Goal: Task Accomplishment & Management: Complete application form

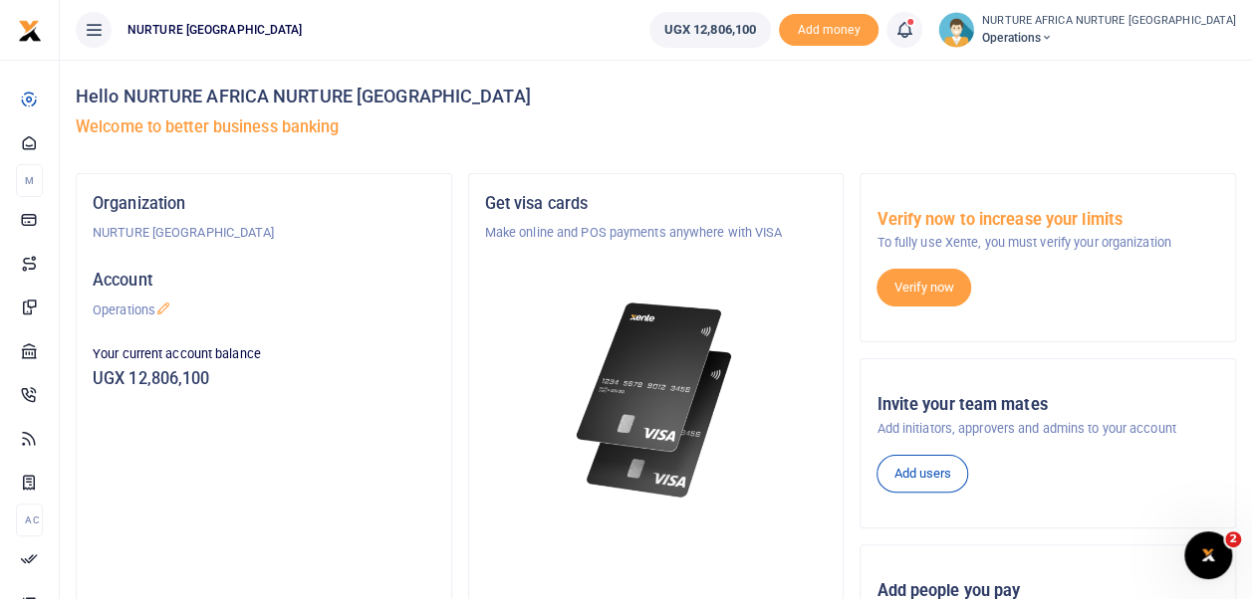
click at [977, 23] on div at bounding box center [626, 299] width 1252 height 599
click at [914, 23] on icon at bounding box center [904, 30] width 20 height 22
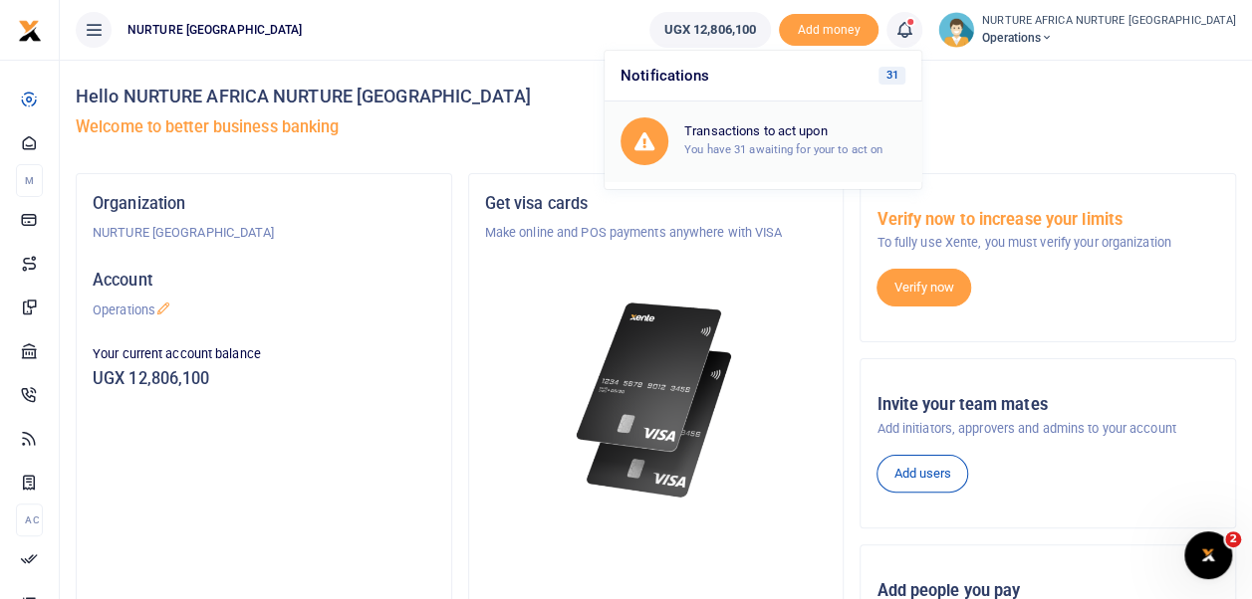
click at [835, 161] on div "Transactions to act upon You have 31 awaiting for your to act on" at bounding box center [762, 142] width 285 height 48
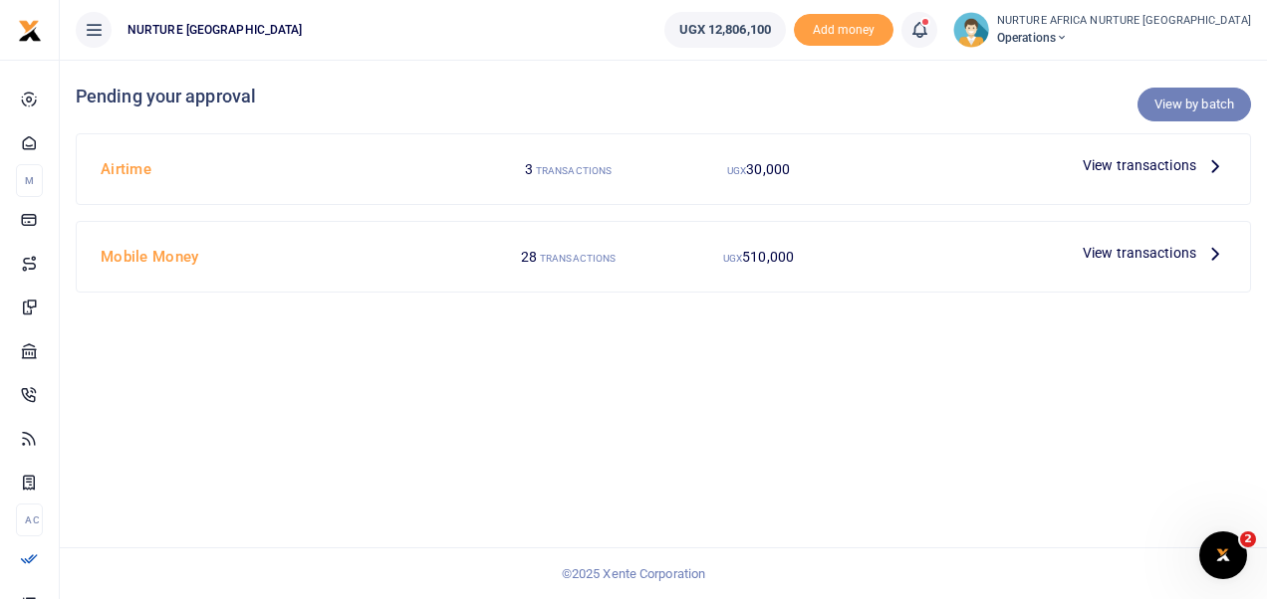
click at [1170, 110] on link "View by batch" at bounding box center [1194, 105] width 114 height 34
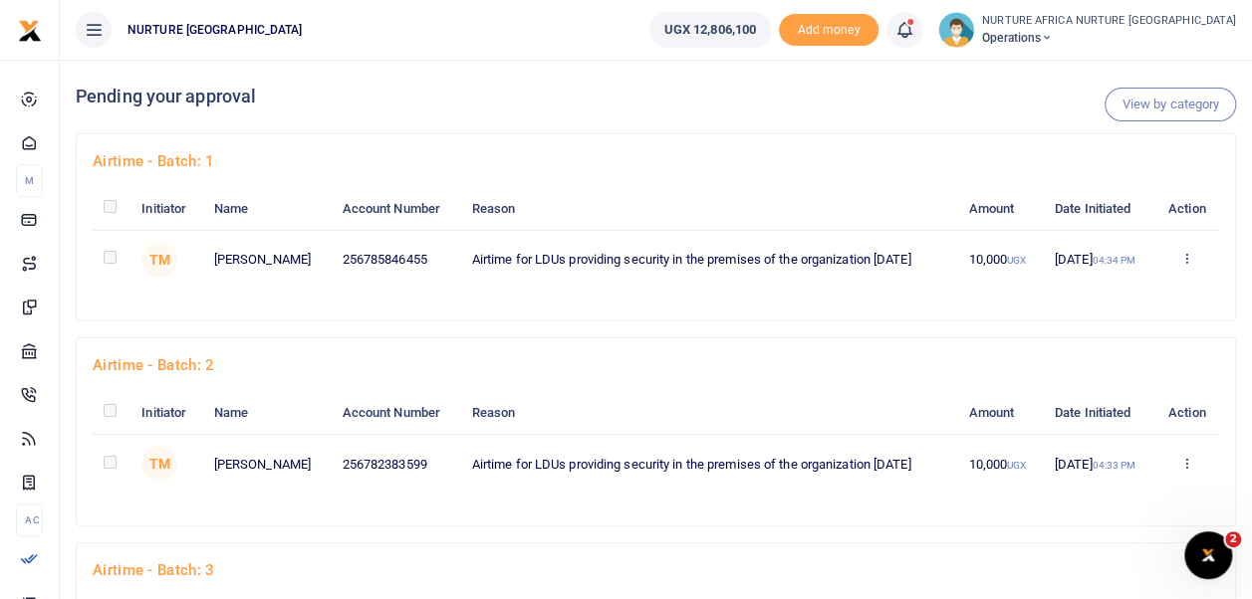
click at [741, 335] on div "Airtime - batch: 1 Initiator Name Account Number Reason Amount Date Initiated A…" at bounding box center [656, 235] width 1176 height 204
click at [1187, 259] on icon at bounding box center [1186, 258] width 13 height 14
click at [1098, 286] on link "Approve" at bounding box center [1115, 292] width 157 height 28
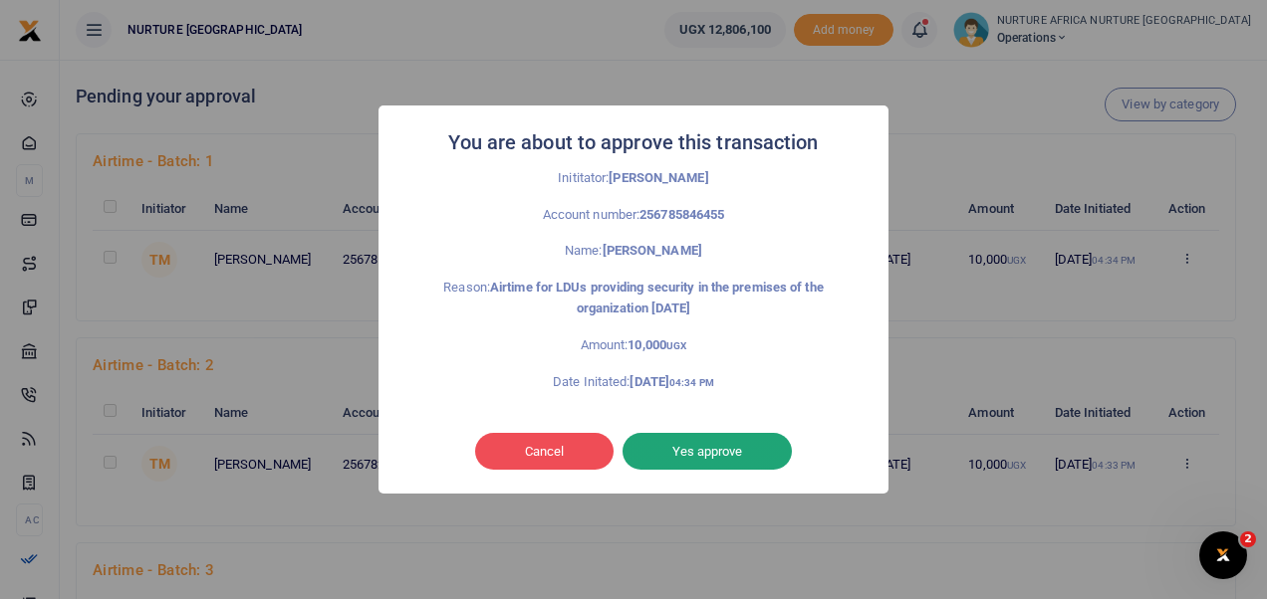
click at [689, 456] on button "Yes approve" at bounding box center [706, 452] width 169 height 38
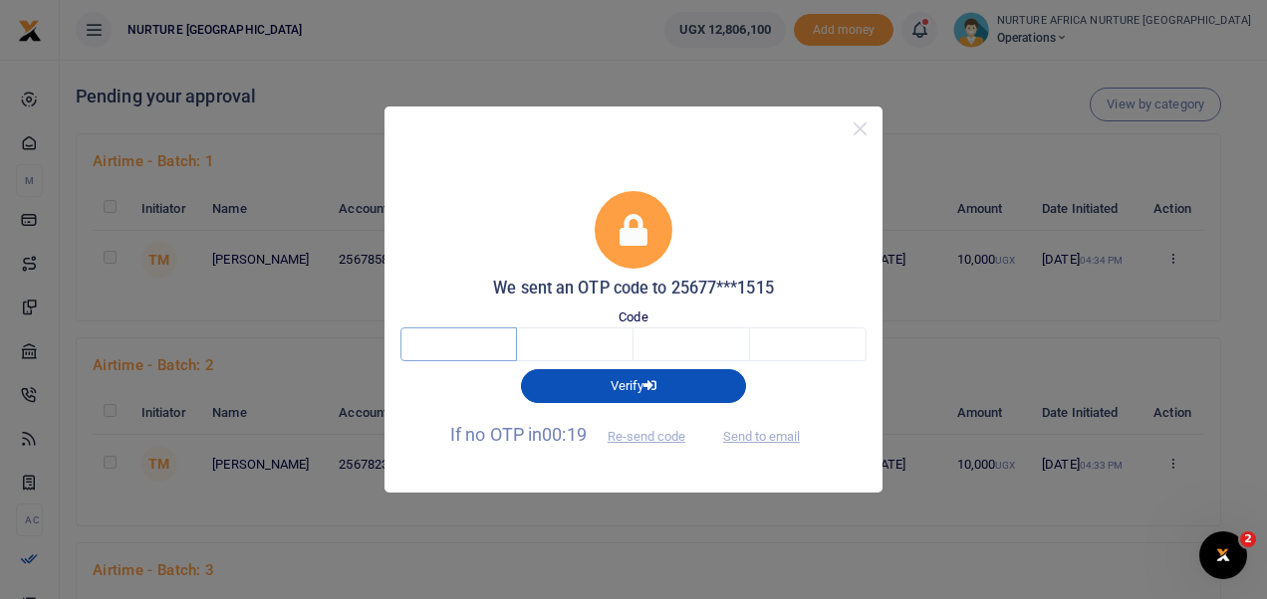
click at [470, 351] on input "text" at bounding box center [458, 345] width 117 height 34
type input "1"
type input "7"
type input "2"
type input "9"
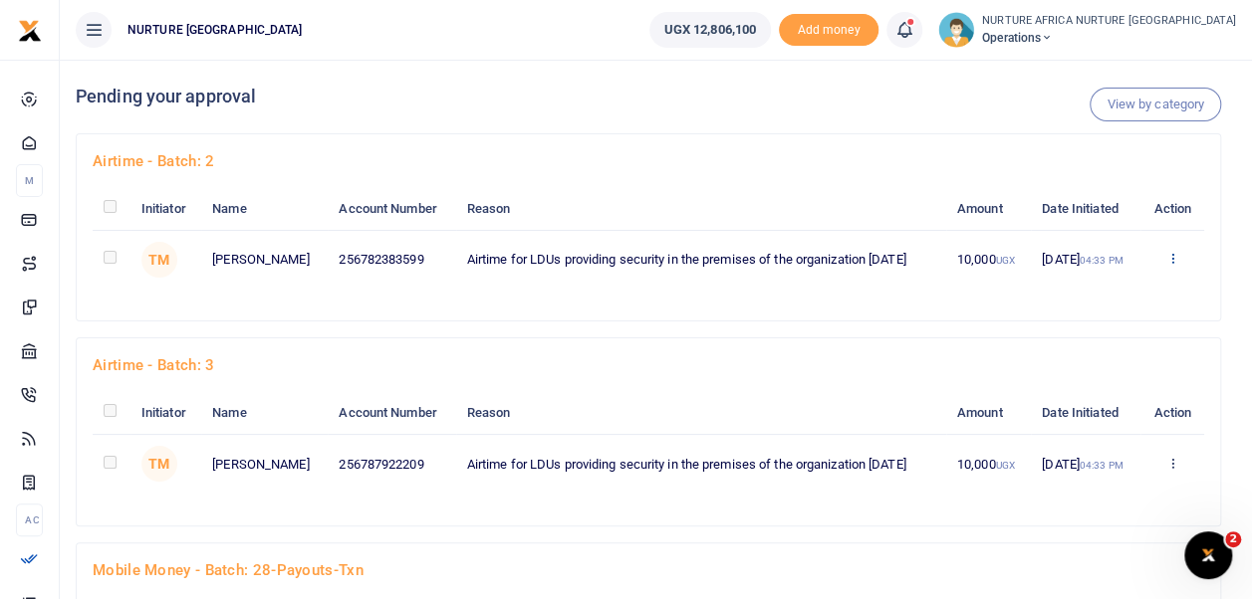
click at [1174, 265] on icon at bounding box center [1172, 258] width 13 height 14
click at [1099, 308] on link "Approve" at bounding box center [1100, 313] width 157 height 28
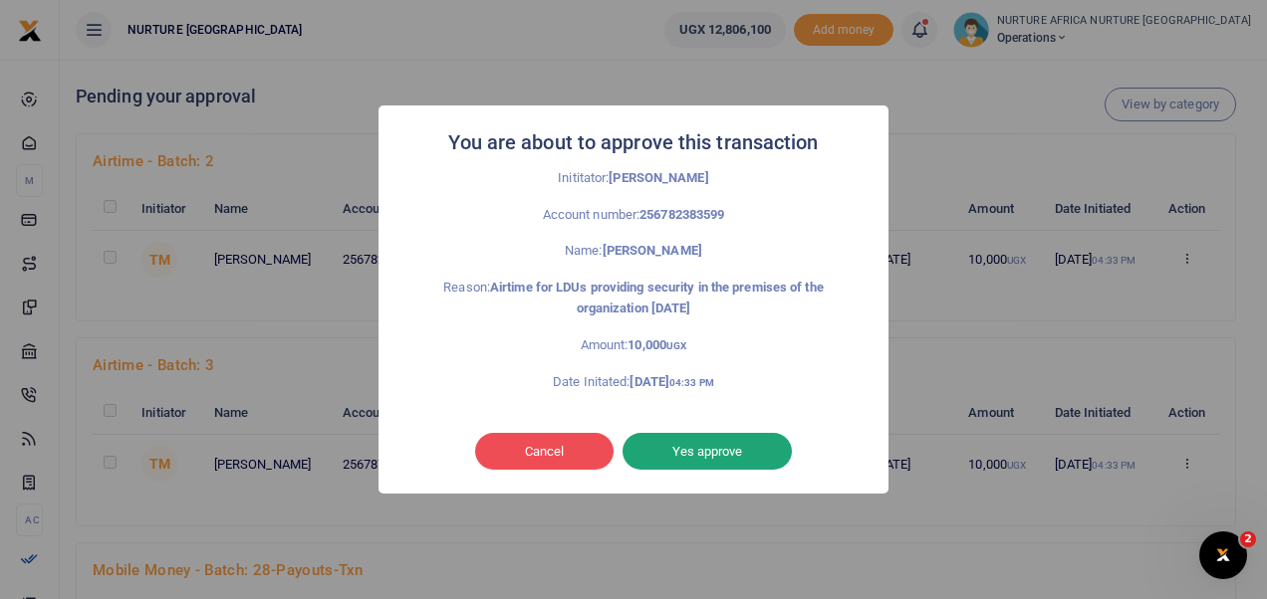
click at [697, 447] on button "Yes approve" at bounding box center [706, 452] width 169 height 38
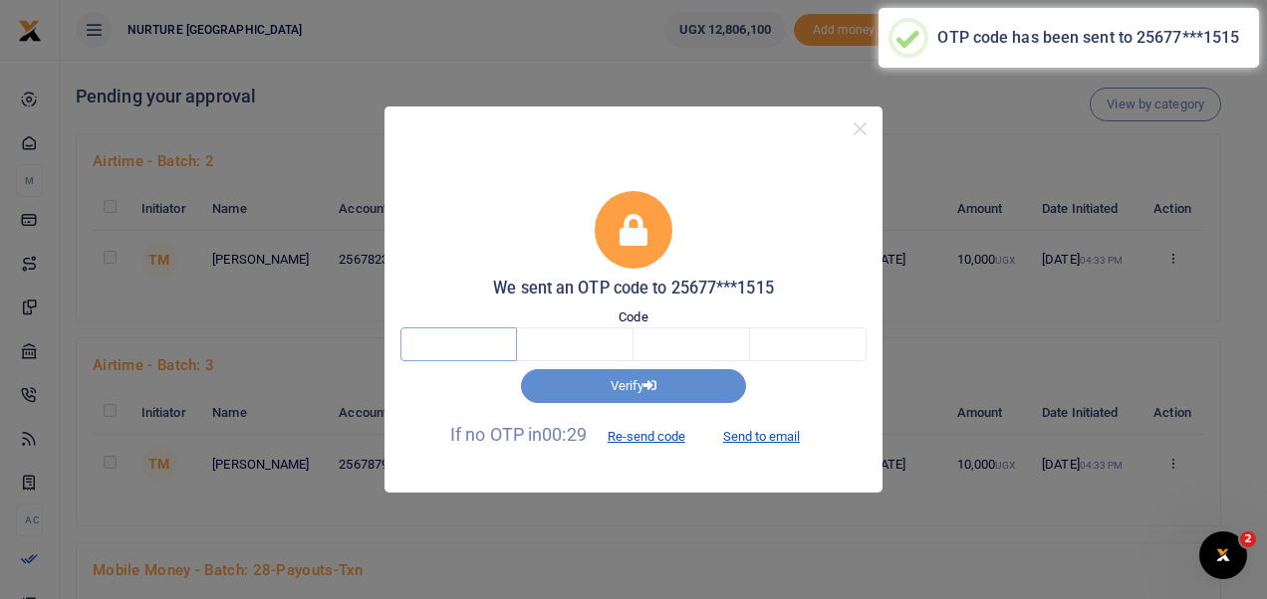
click at [499, 349] on input "text" at bounding box center [458, 345] width 117 height 34
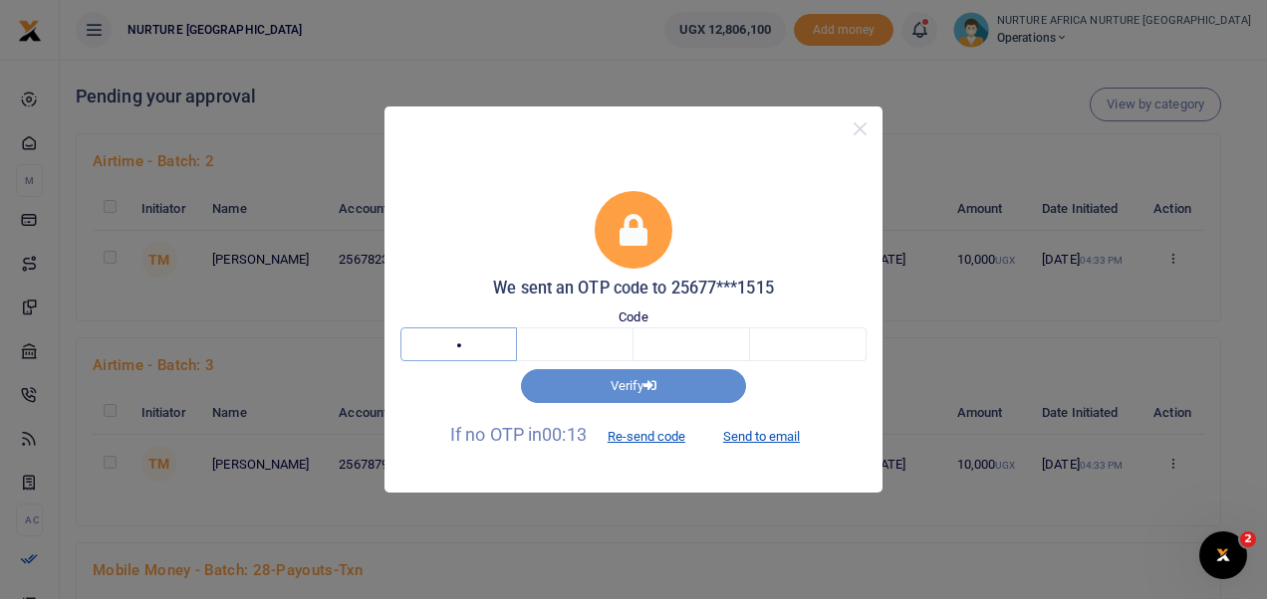
type input "6"
type input "7"
type input "1"
type input "4"
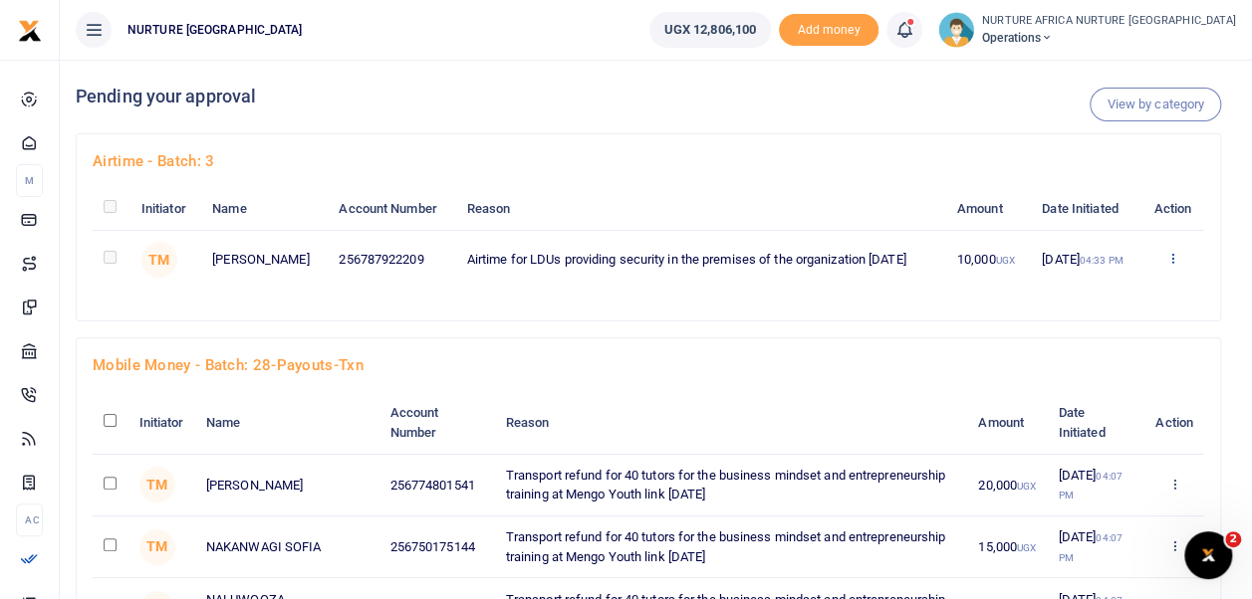
click at [1175, 265] on icon at bounding box center [1172, 258] width 13 height 14
click at [1119, 309] on link "Approve" at bounding box center [1100, 313] width 157 height 28
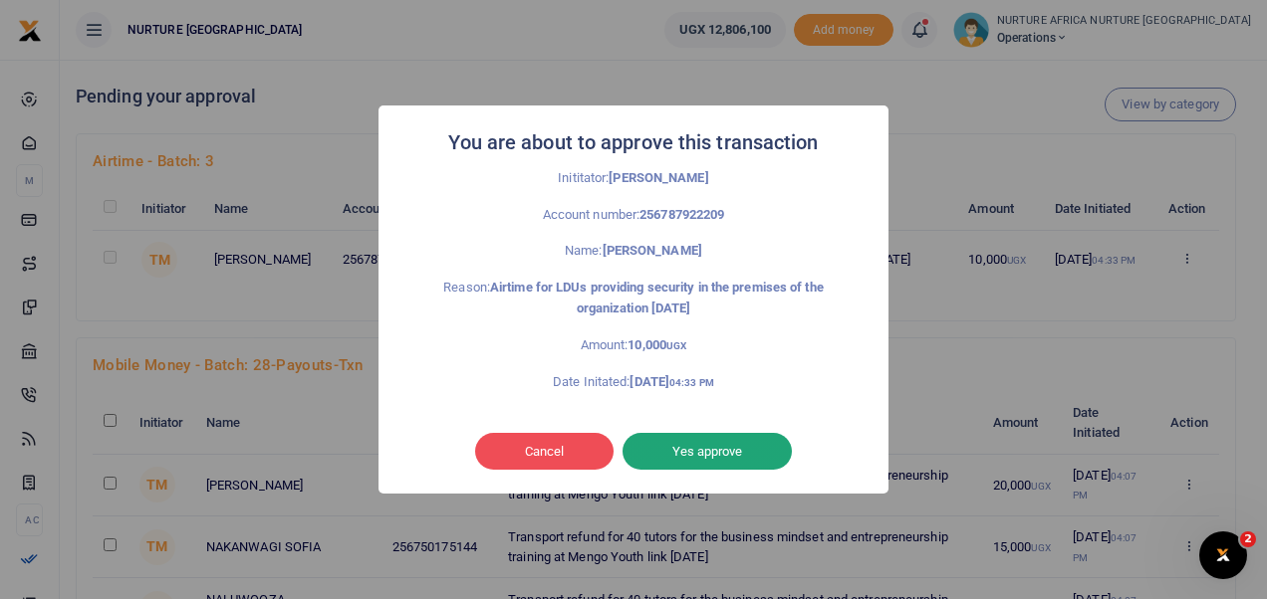
click at [711, 449] on button "Yes approve" at bounding box center [706, 452] width 169 height 38
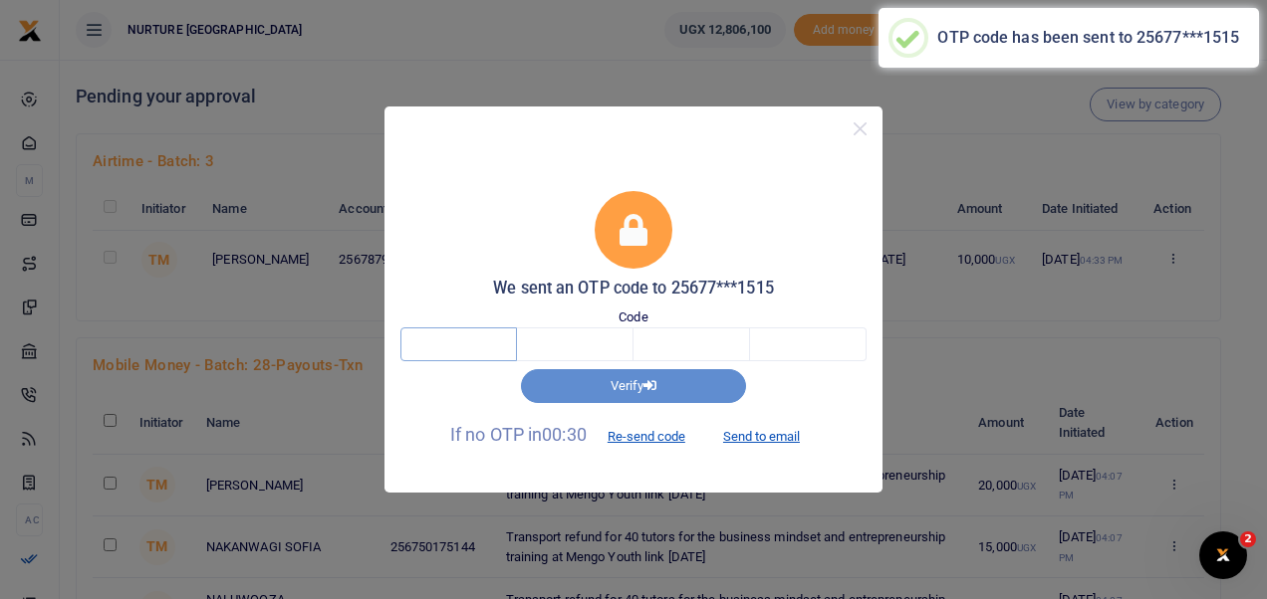
click at [476, 331] on input "text" at bounding box center [458, 345] width 117 height 34
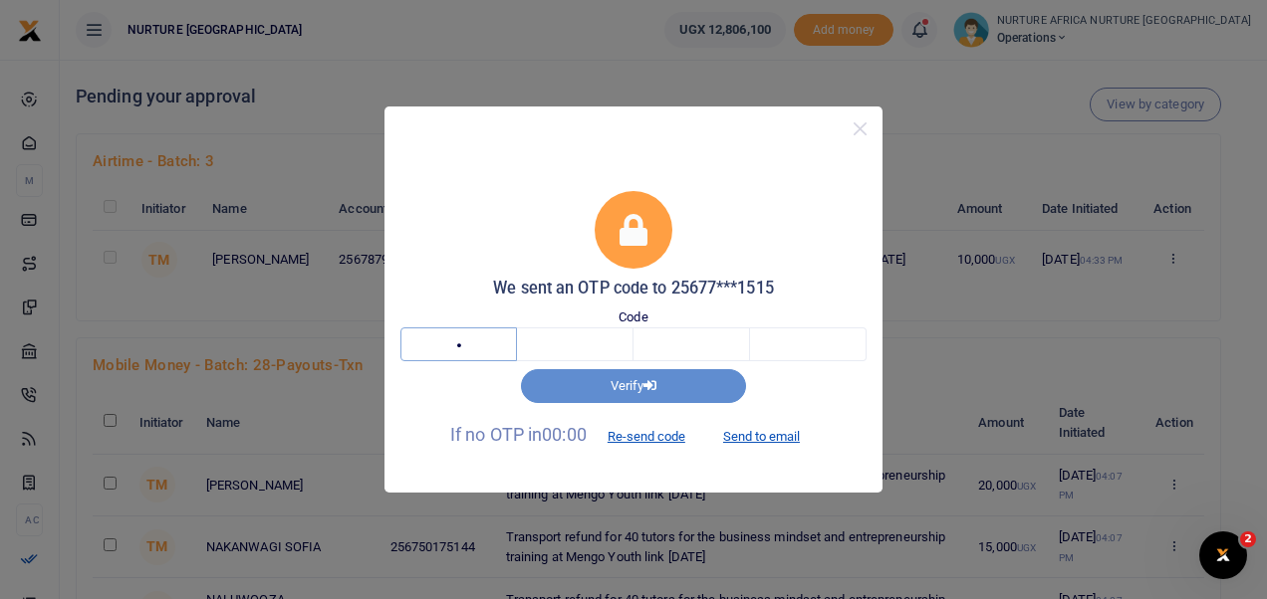
type input "9"
type input "3"
type input "7"
type input "4"
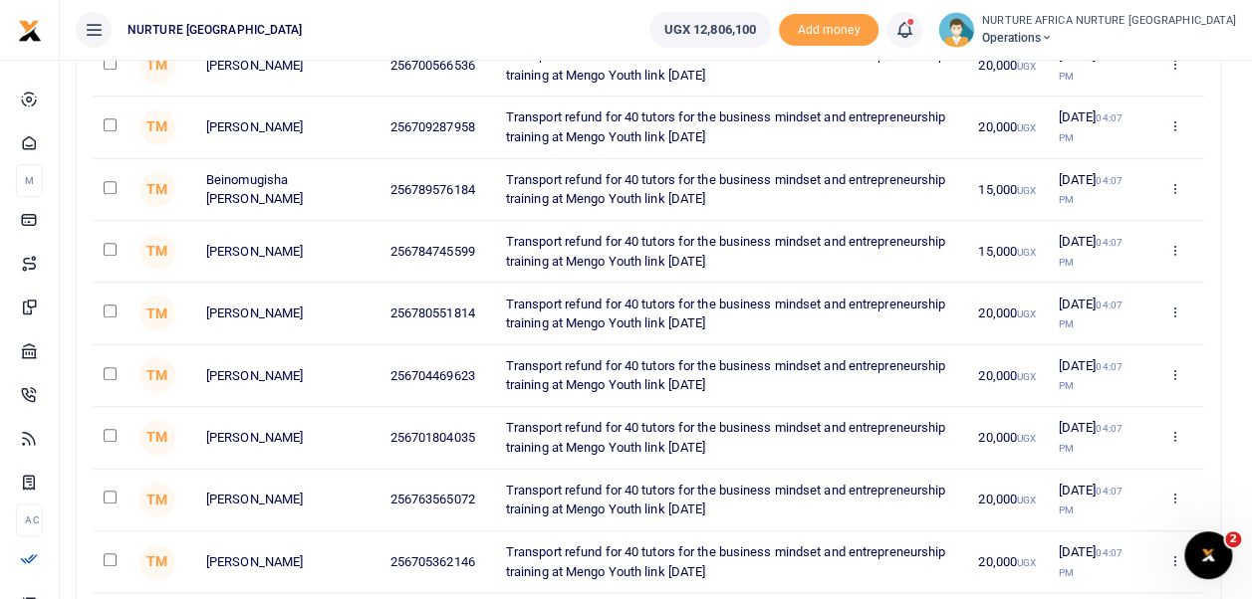
scroll to position [464, 0]
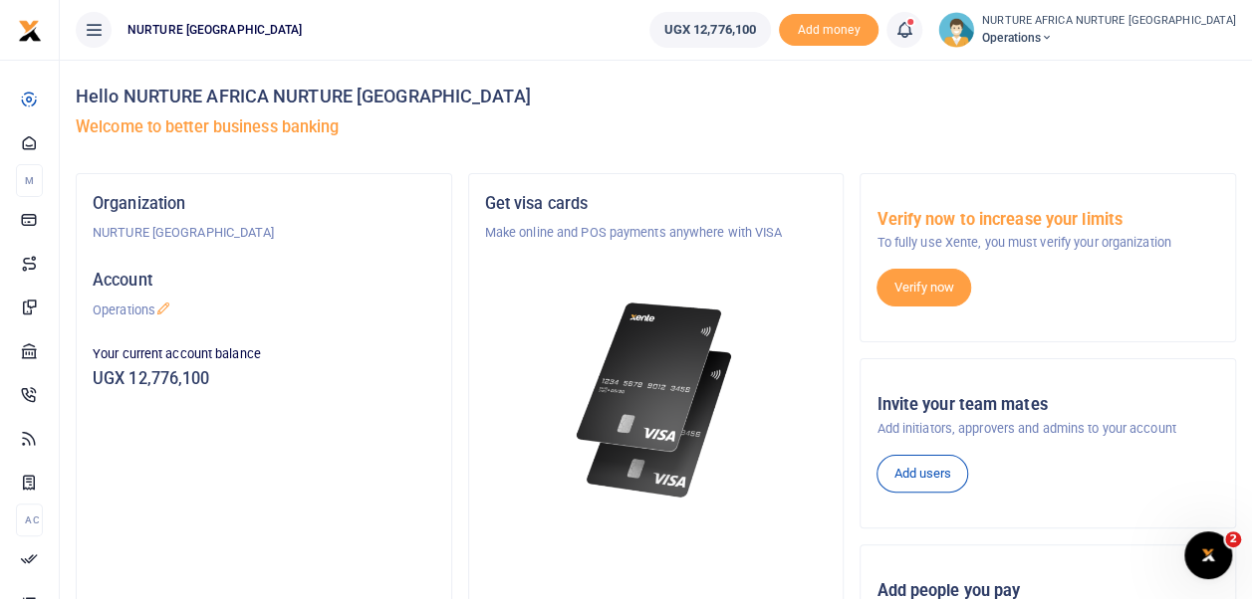
click at [914, 28] on icon at bounding box center [904, 30] width 20 height 22
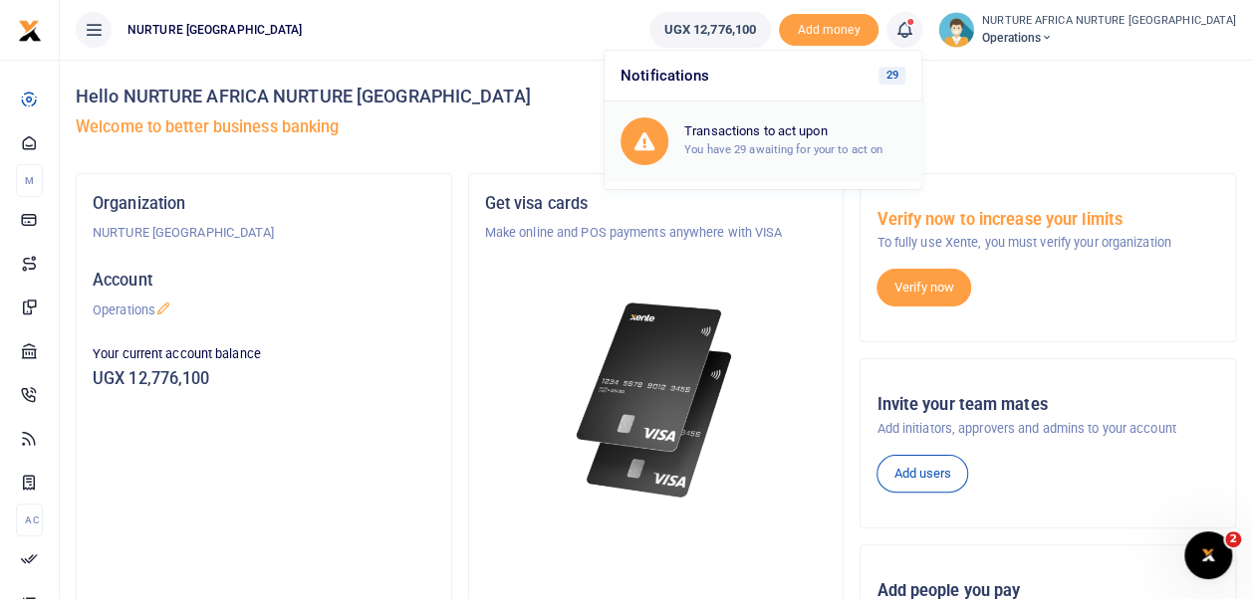
click at [792, 136] on h6 "Transactions to act upon" at bounding box center [794, 131] width 221 height 16
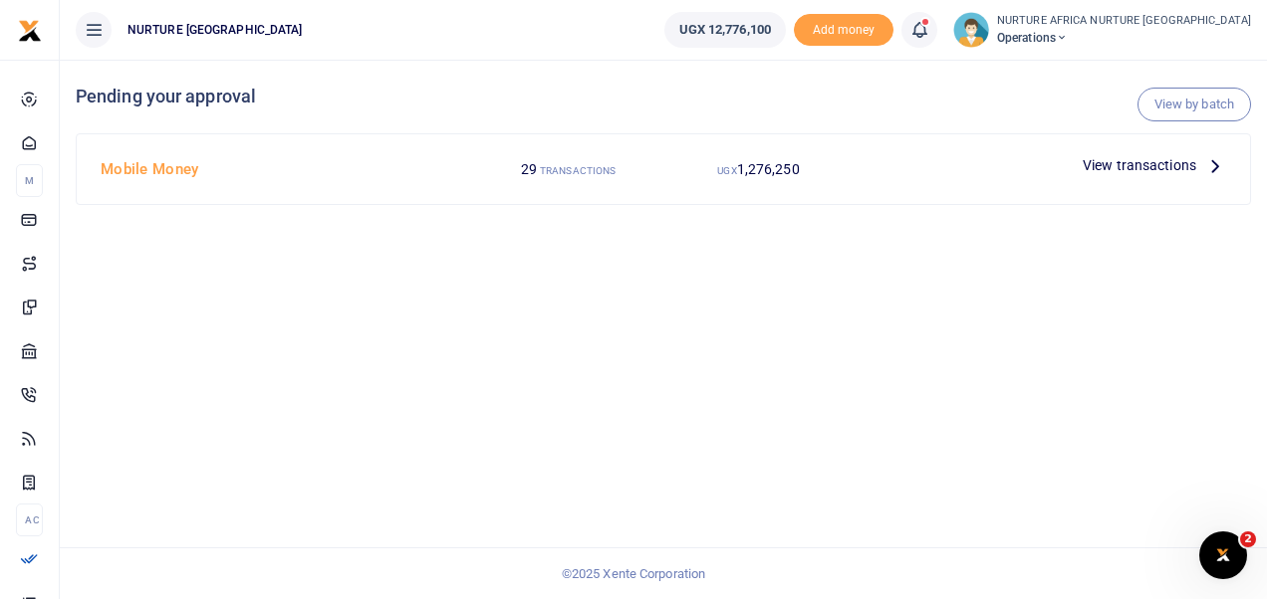
click at [1109, 163] on span "View transactions" at bounding box center [1139, 165] width 114 height 22
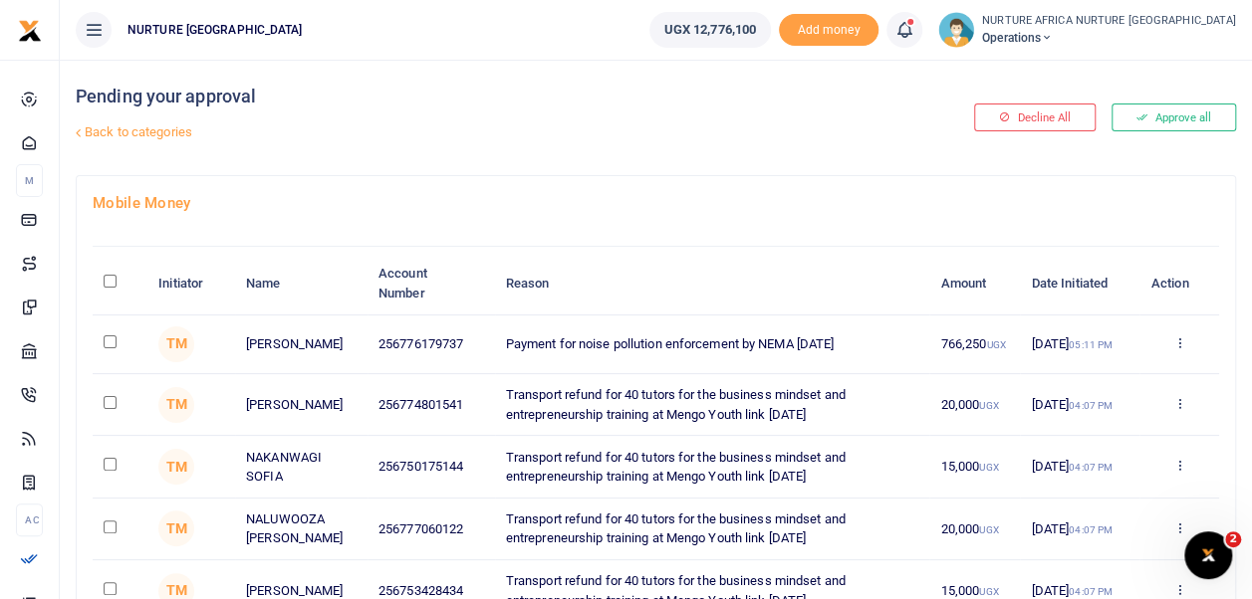
click at [106, 343] on input "checkbox" at bounding box center [110, 342] width 13 height 13
checkbox input "true"
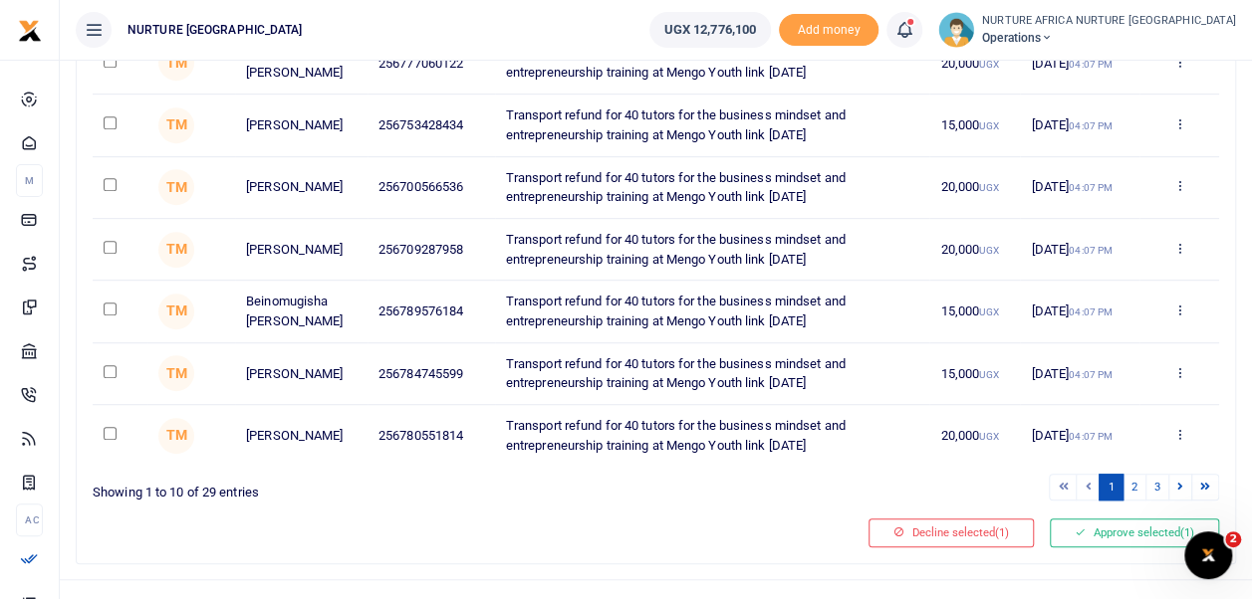
scroll to position [495, 0]
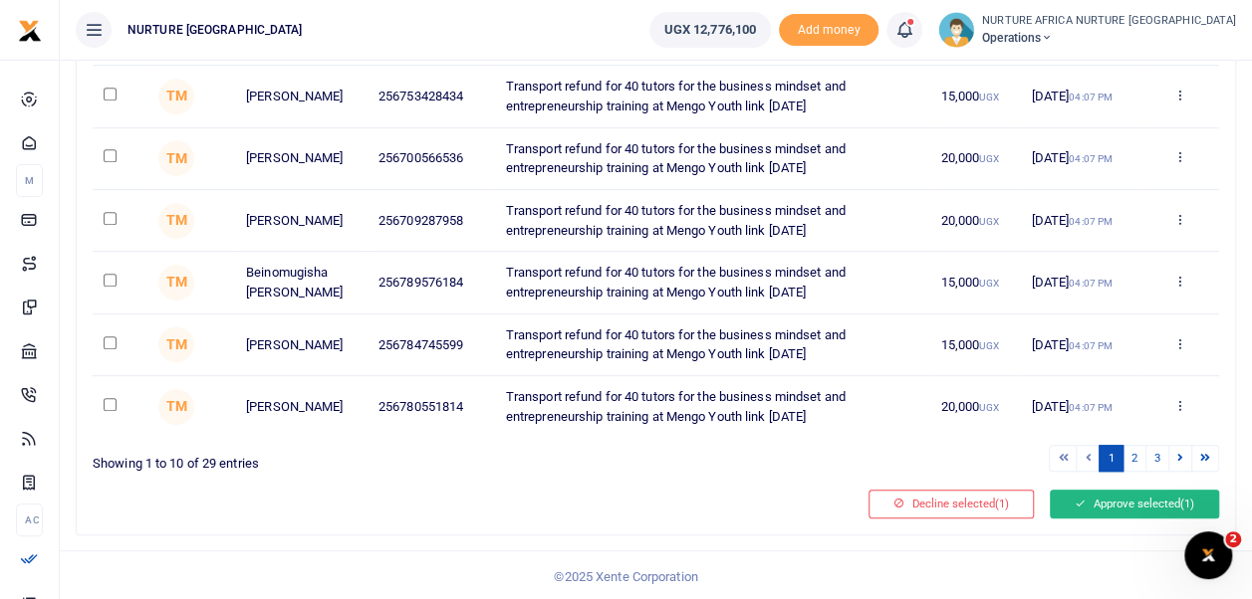
click at [1116, 509] on button "Approve selected (1)" at bounding box center [1134, 504] width 169 height 28
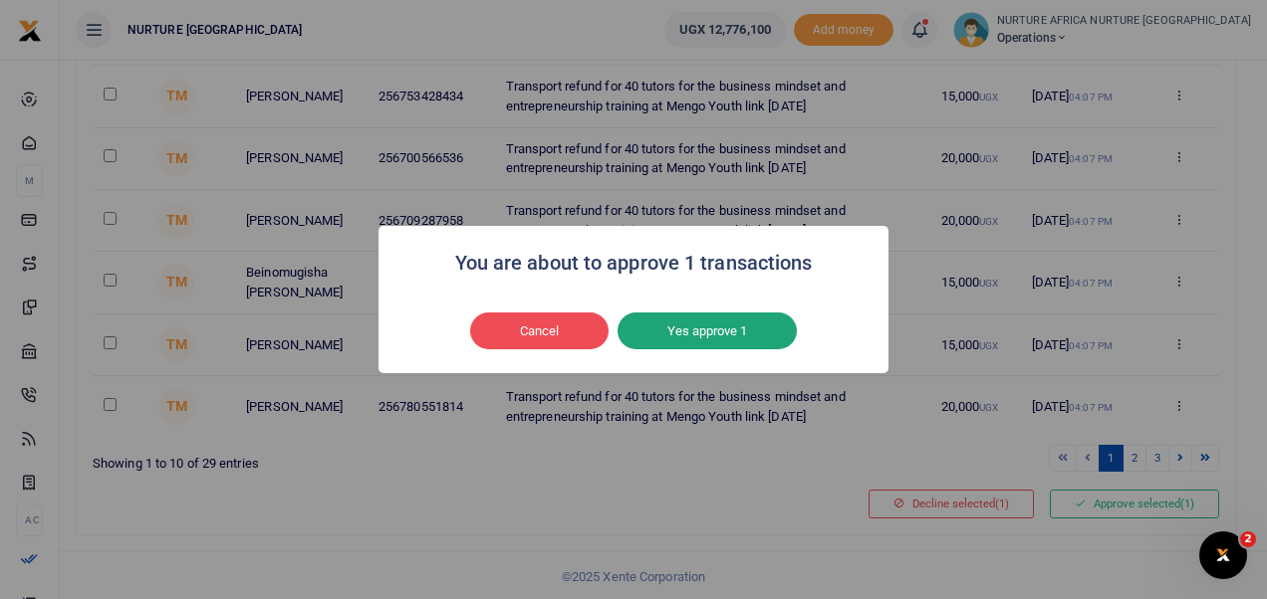
click at [741, 346] on button "Yes approve 1" at bounding box center [706, 332] width 179 height 38
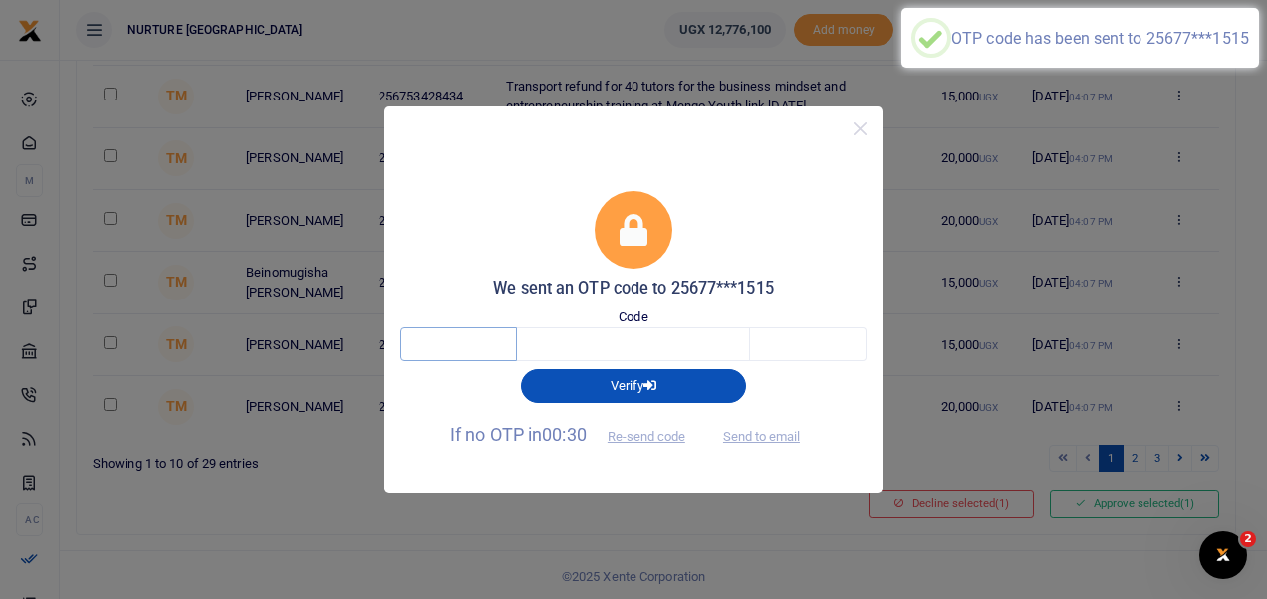
click at [489, 345] on input "text" at bounding box center [458, 345] width 117 height 34
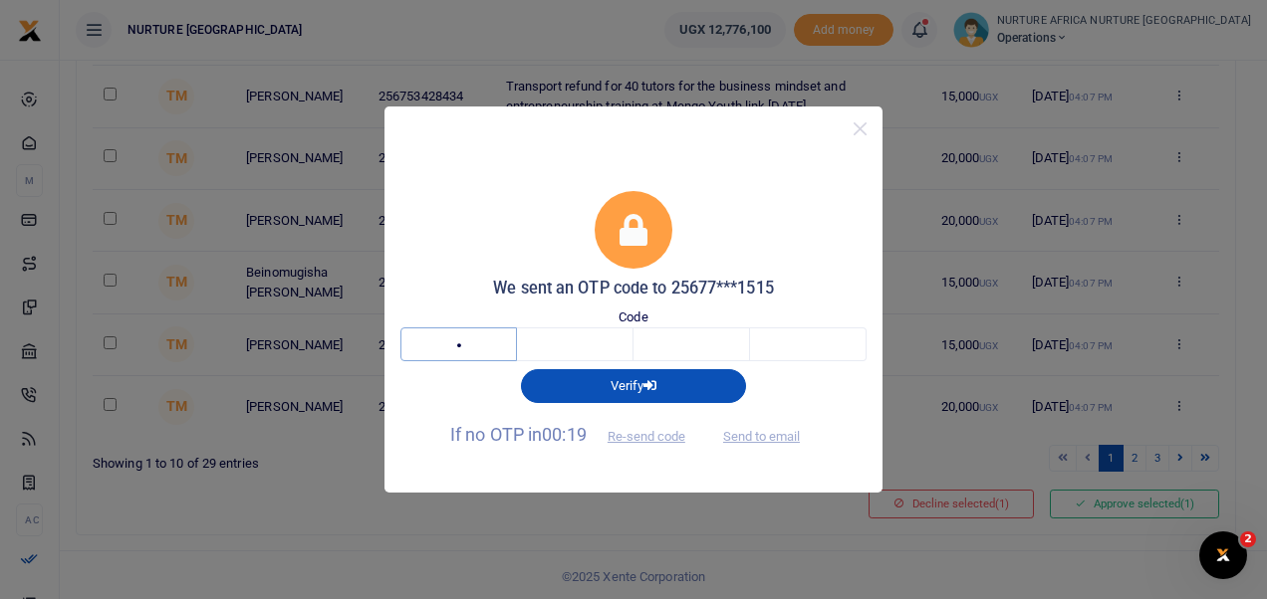
type input "9"
type input "8"
type input "3"
type input "5"
